Goal: Navigation & Orientation: Go to known website

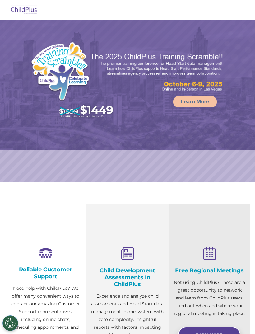
select select "MEDIUM"
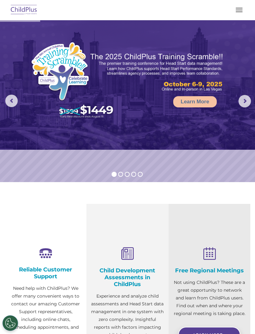
click at [236, 7] on button "button" at bounding box center [239, 10] width 13 height 10
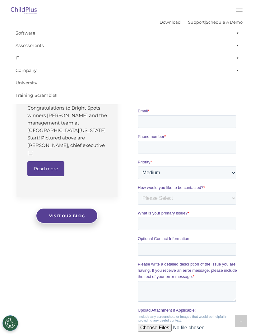
scroll to position [414, 0]
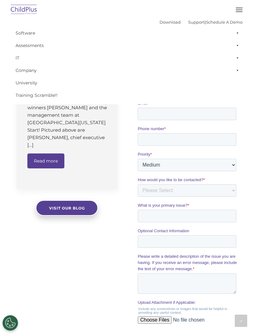
click at [237, 13] on button "button" at bounding box center [239, 10] width 13 height 10
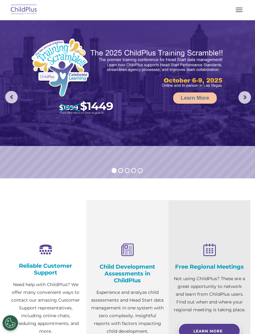
scroll to position [0, 0]
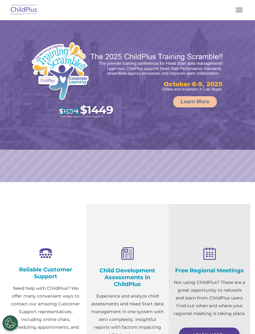
select select "MEDIUM"
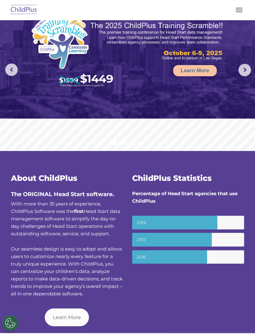
click at [240, 8] on span "button" at bounding box center [239, 8] width 7 height 1
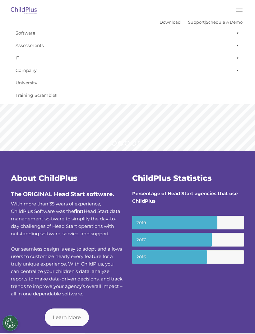
click at [233, 35] on span at bounding box center [236, 33] width 6 height 12
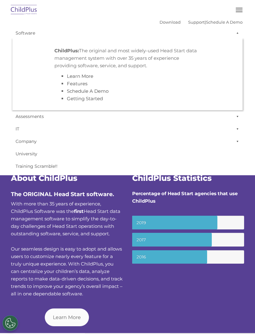
click at [238, 37] on span at bounding box center [236, 33] width 6 height 12
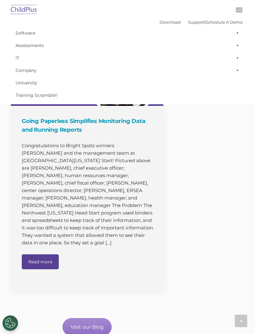
scroll to position [626, 0]
